Goal: Task Accomplishment & Management: Manage account settings

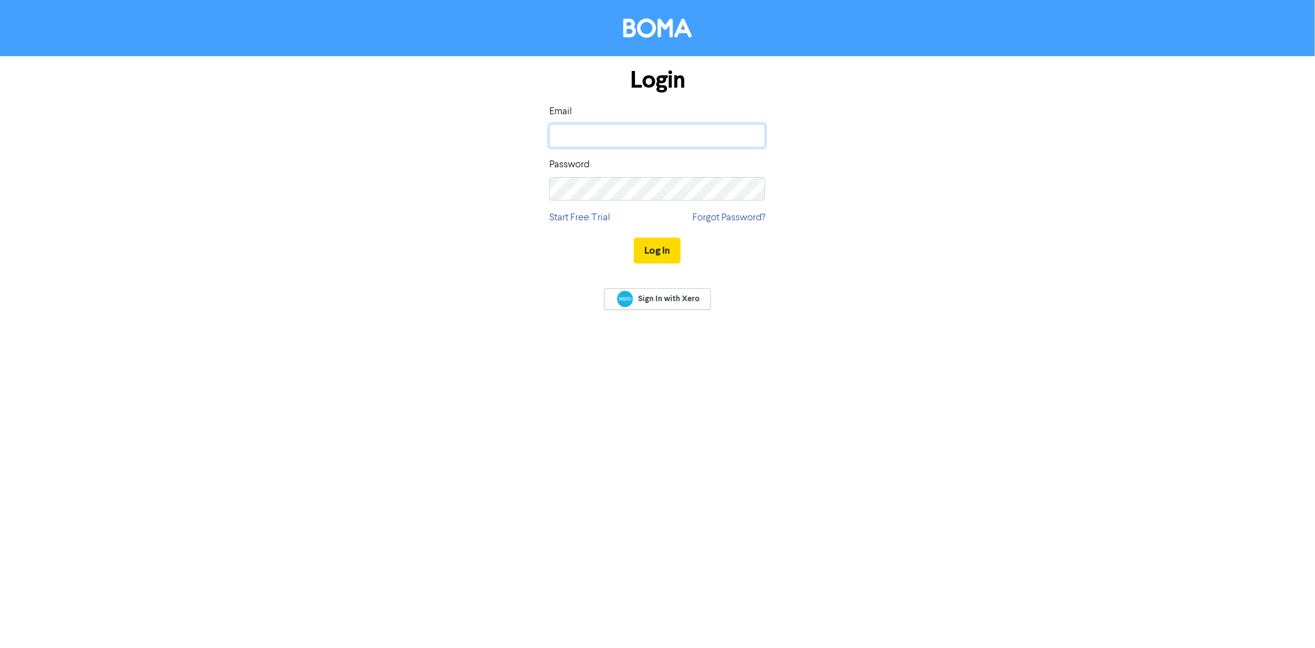
click at [651, 132] on input "email" at bounding box center [657, 135] width 216 height 23
type input "[EMAIL_ADDRESS][DOMAIN_NAME]"
click at [634, 237] on button "Log In" at bounding box center [657, 250] width 47 height 26
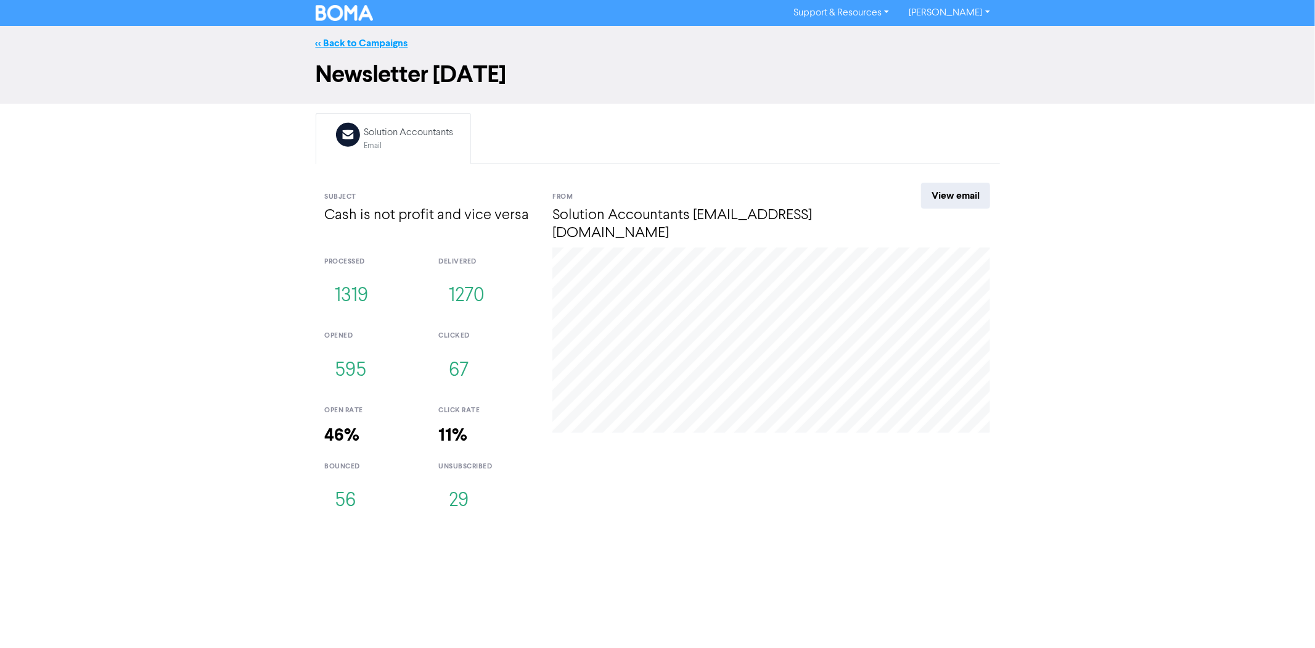
click at [348, 40] on link "<< Back to Campaigns" at bounding box center [362, 43] width 93 height 12
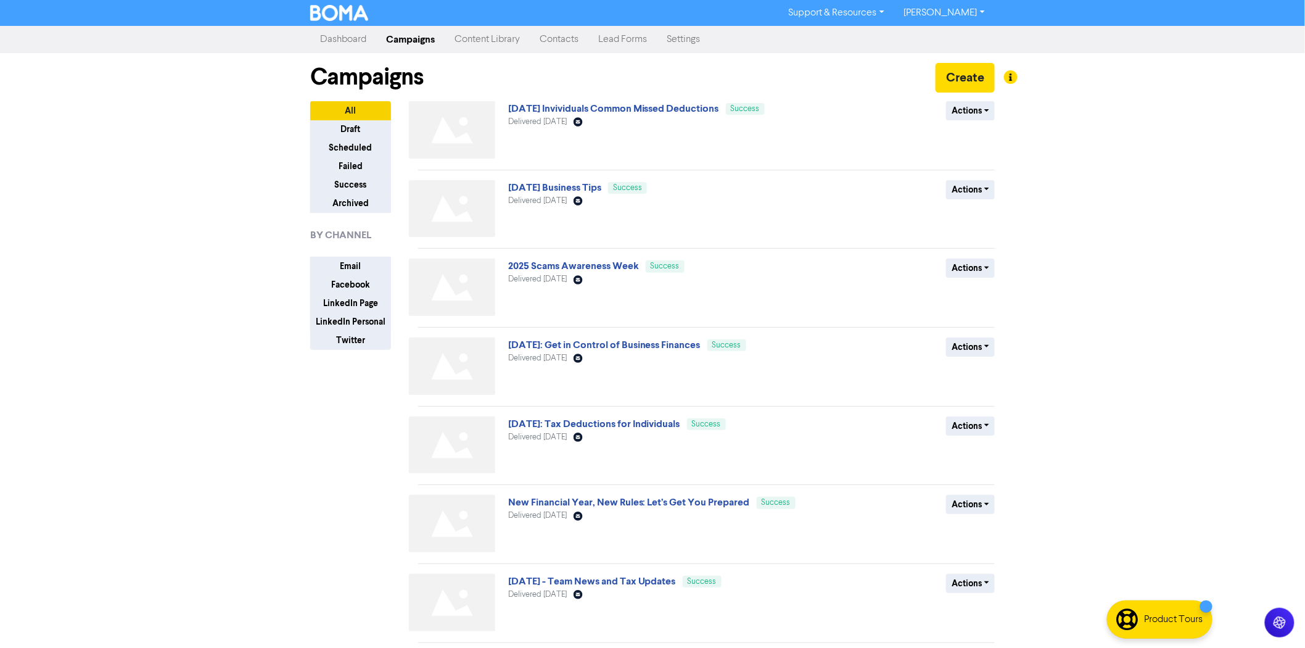
click at [615, 106] on link "[DATE] Invividuals Common Missed Deductions" at bounding box center [613, 108] width 211 height 12
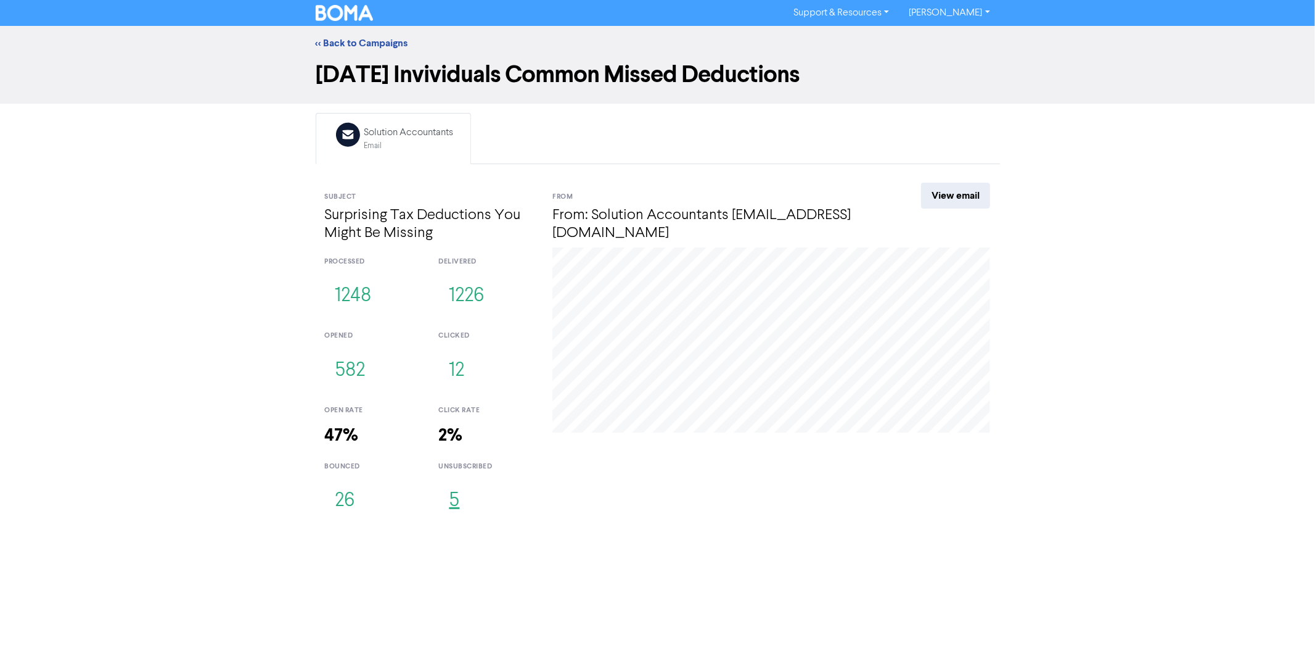
click at [451, 506] on button "5" at bounding box center [453, 500] width 31 height 41
click at [457, 504] on button "5" at bounding box center [453, 500] width 31 height 41
click at [460, 368] on button "12" at bounding box center [456, 370] width 36 height 41
click at [973, 199] on link "View email" at bounding box center [955, 196] width 69 height 26
click at [349, 27] on div "<< Back to Campaigns" at bounding box center [657, 43] width 1315 height 35
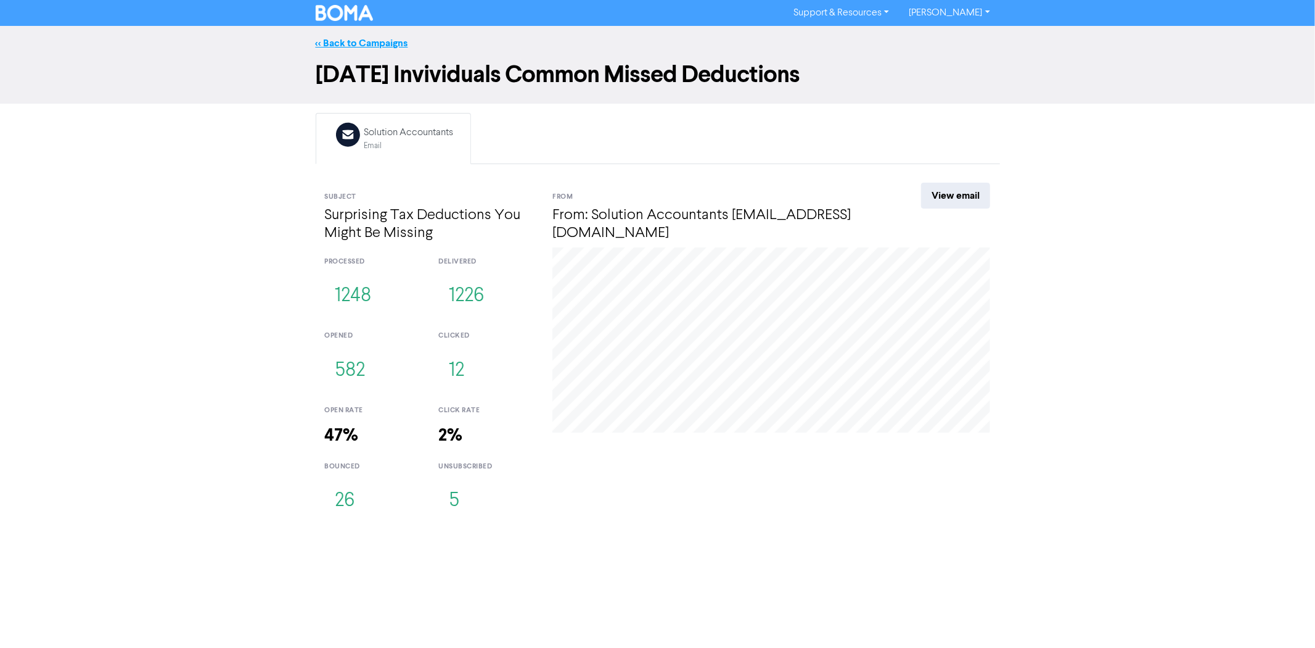
click at [356, 44] on link "<< Back to Campaigns" at bounding box center [362, 43] width 93 height 12
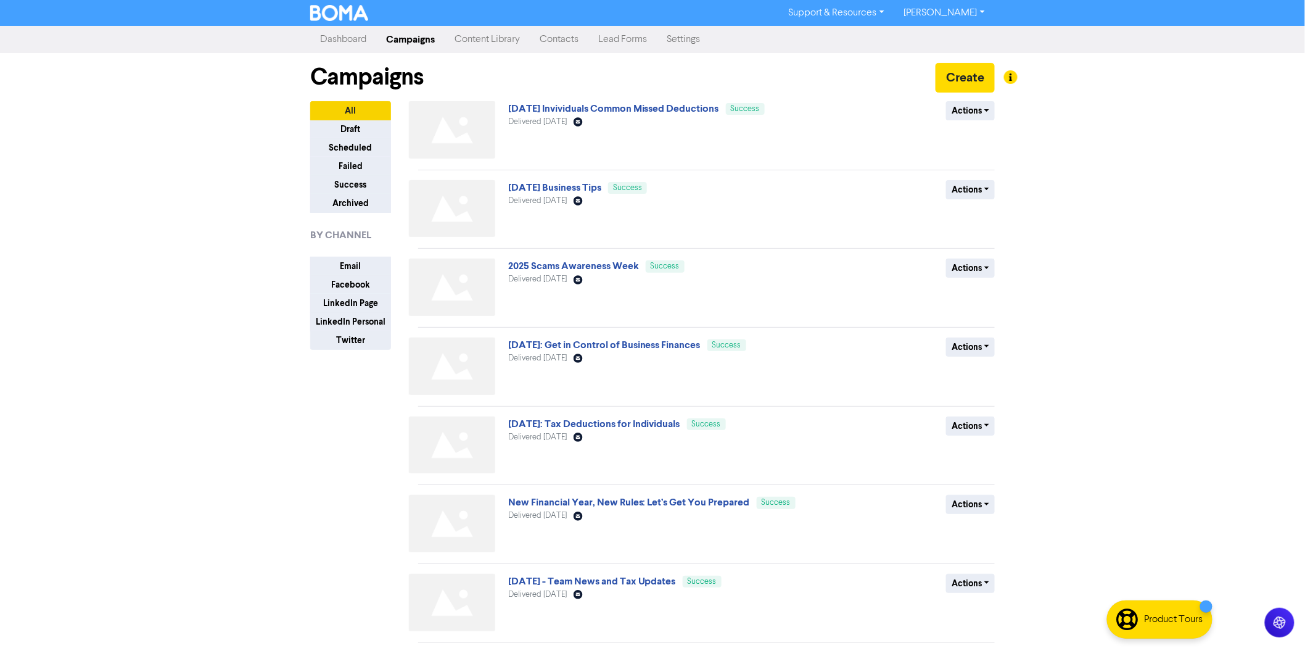
click at [337, 35] on link "Dashboard" at bounding box center [343, 39] width 66 height 25
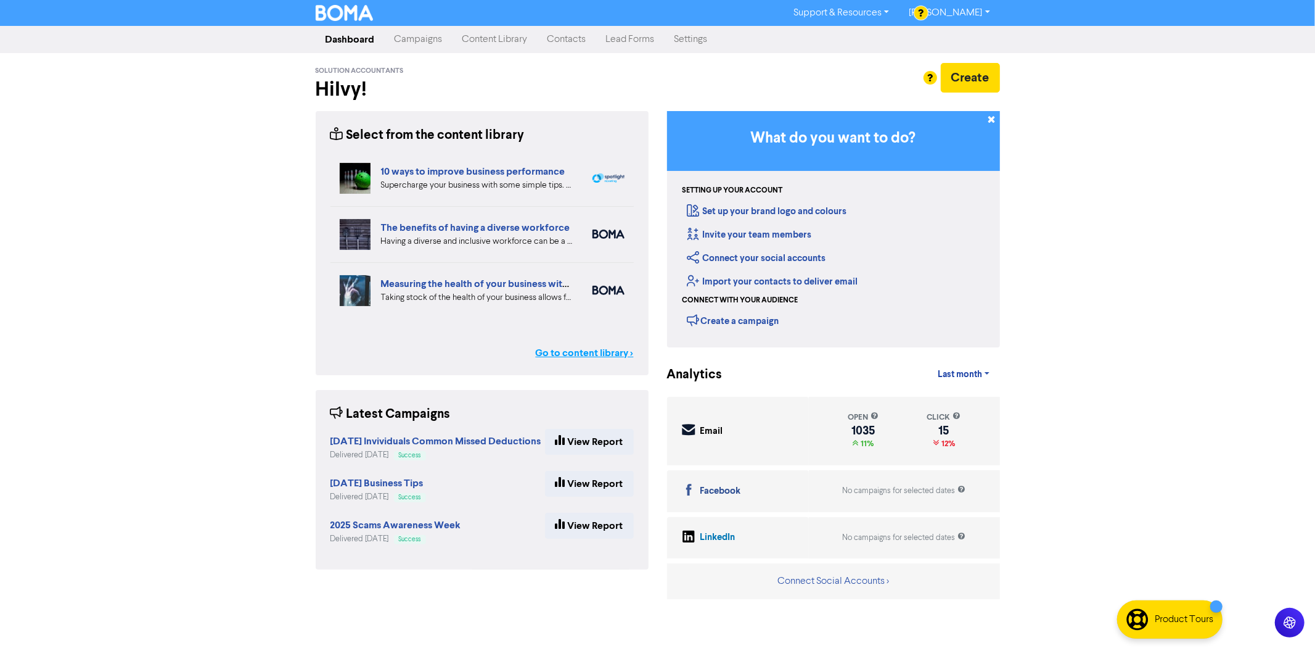
click at [590, 352] on link "Go to content library >" at bounding box center [585, 352] width 98 height 15
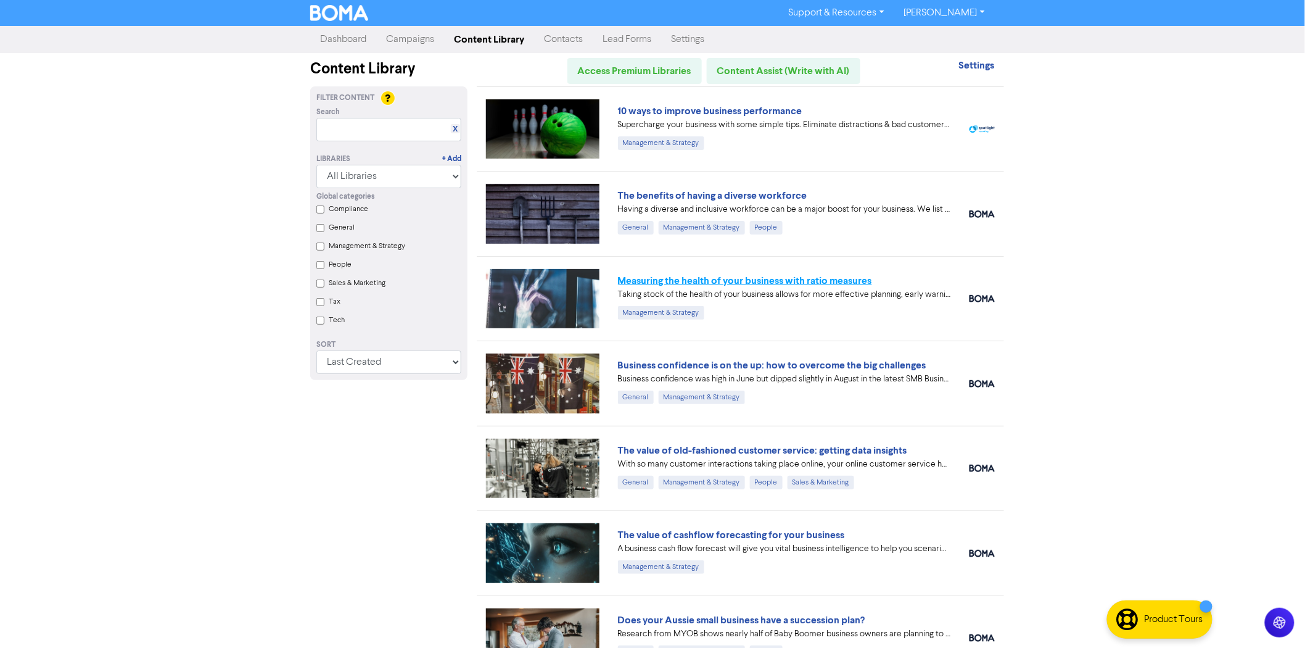
click at [805, 282] on link "Measuring the health of your business with ratio measures" at bounding box center [745, 280] width 254 height 12
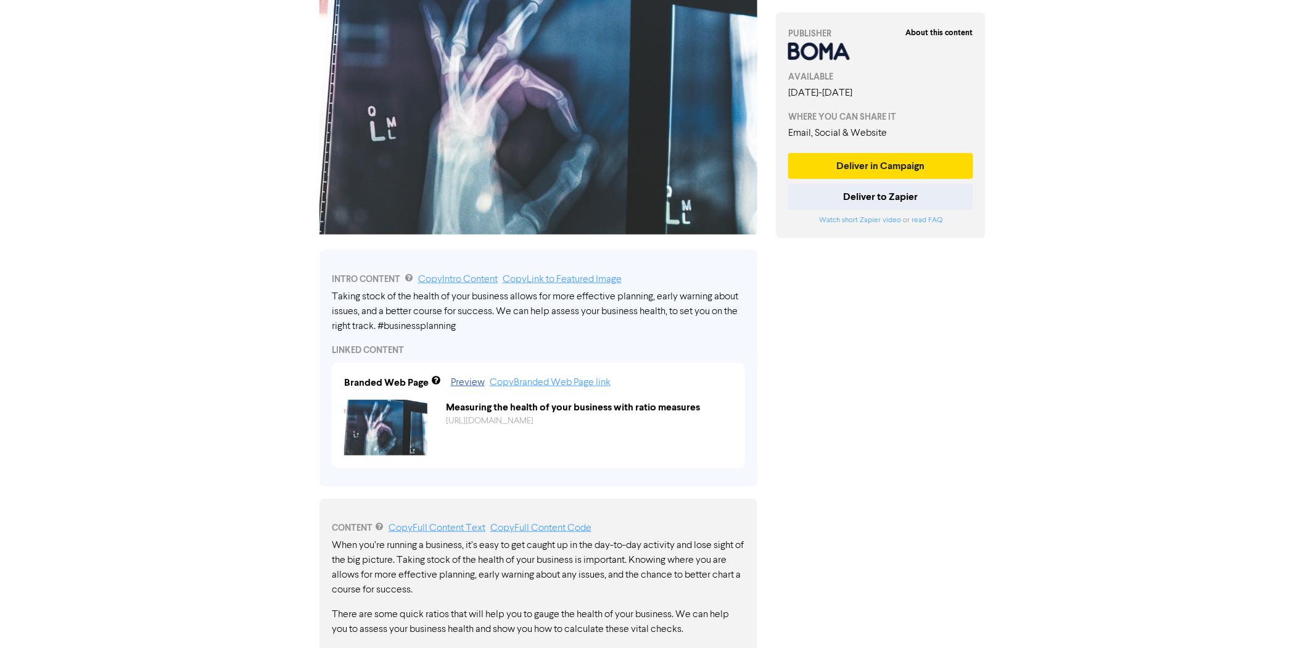
scroll to position [171, 0]
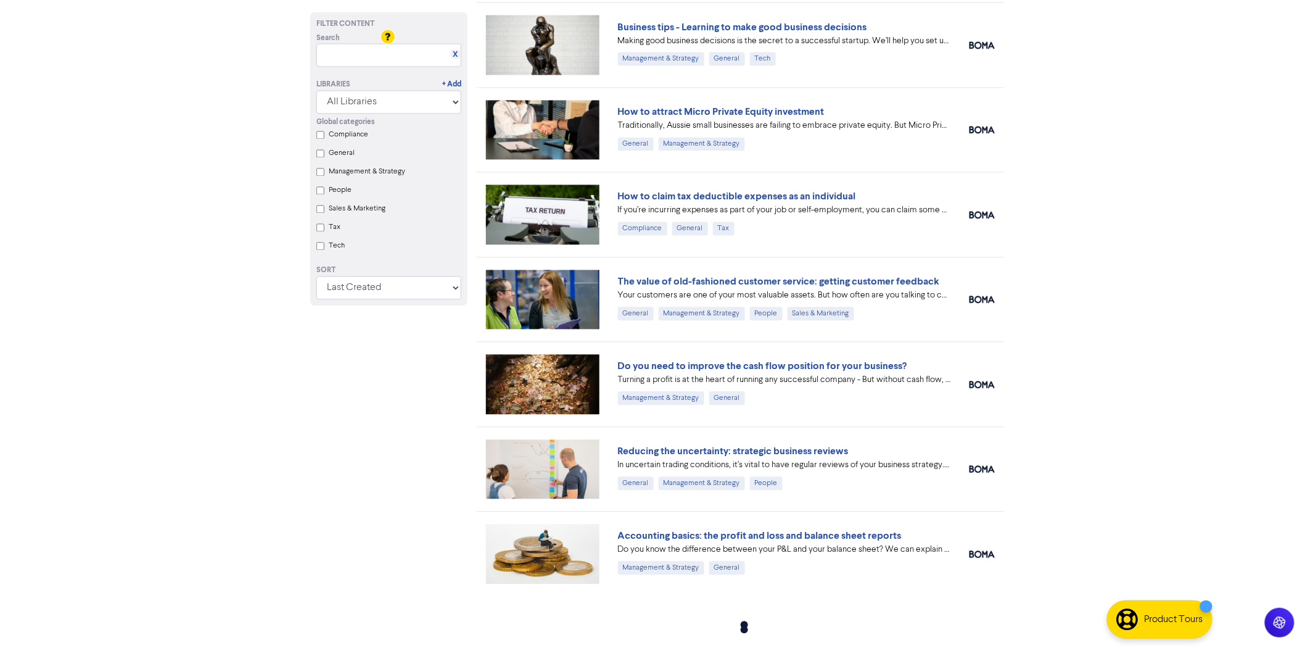
scroll to position [2894, 0]
